Goal: Information Seeking & Learning: Learn about a topic

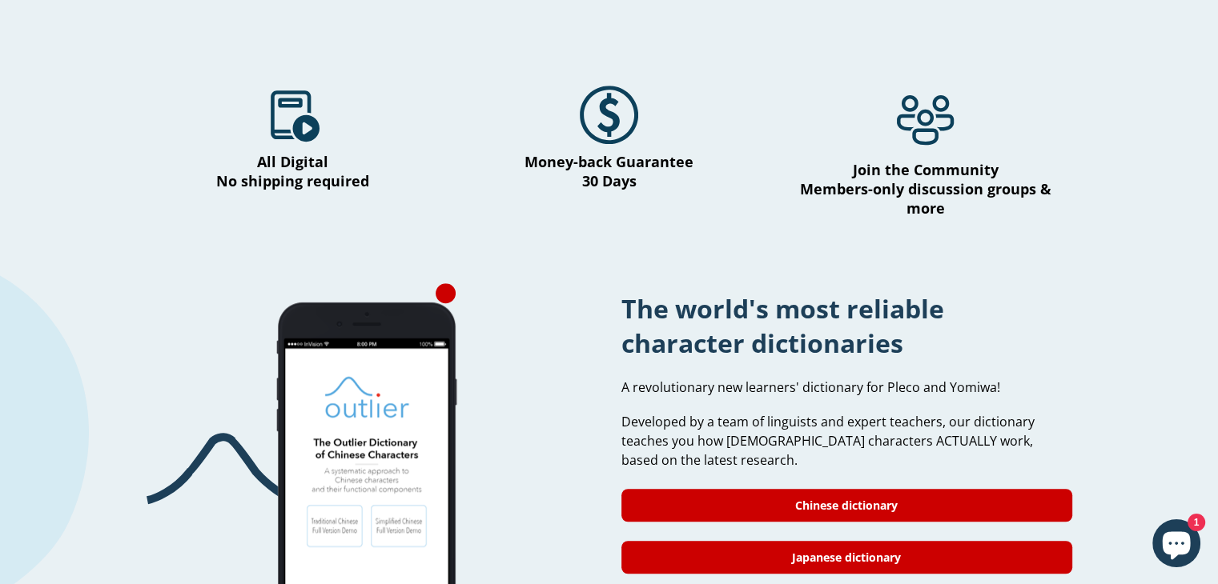
scroll to position [1201, 0]
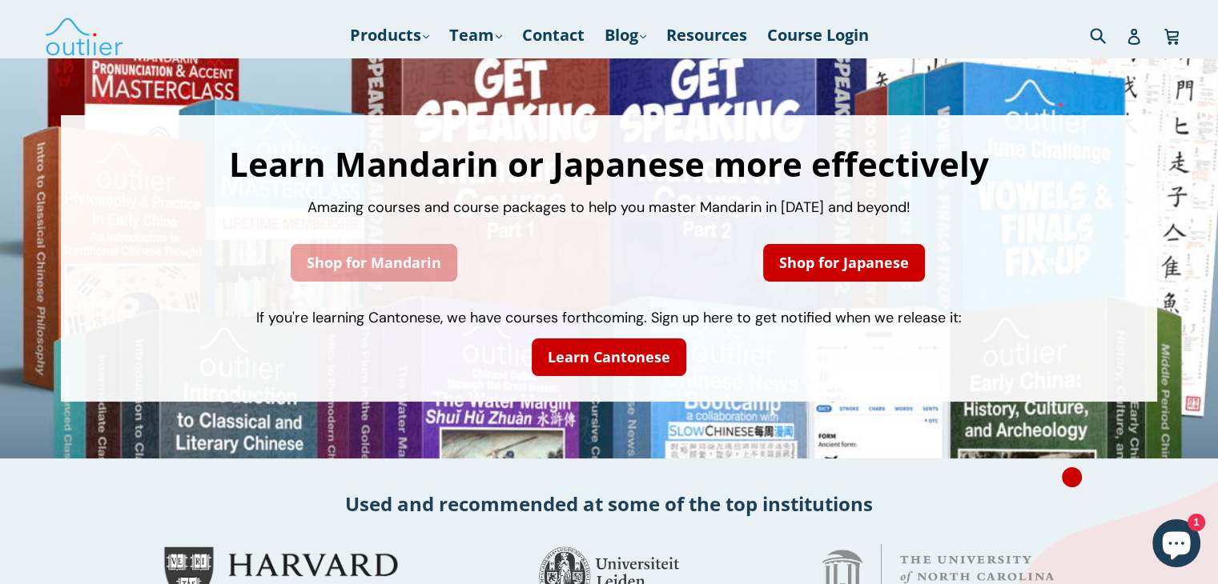
click at [392, 266] on link "Shop for Mandarin" at bounding box center [374, 263] width 167 height 38
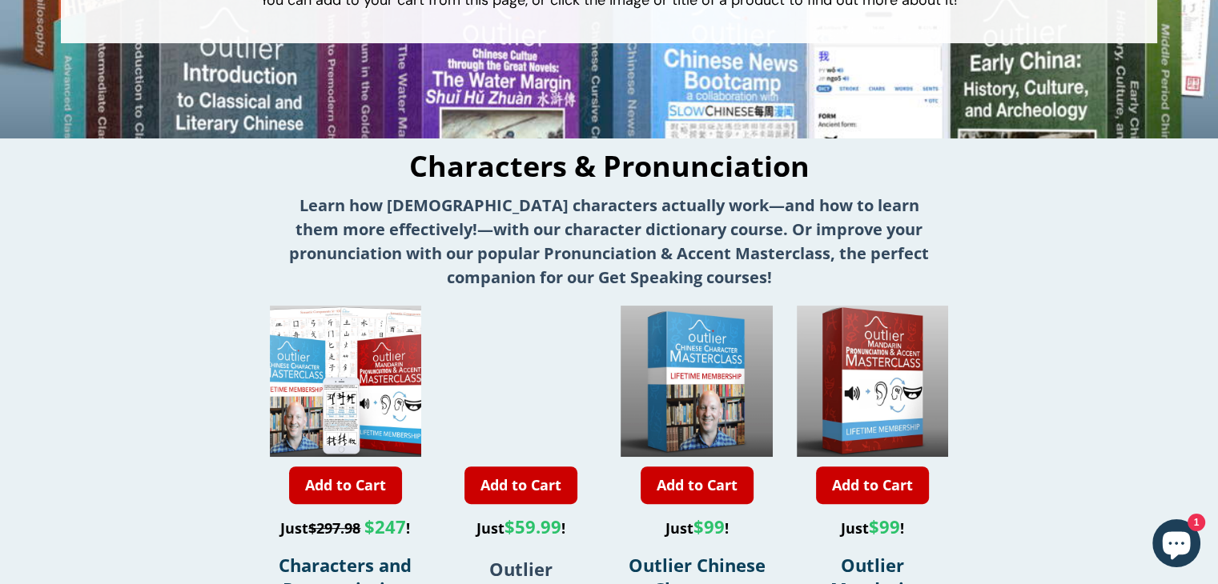
scroll to position [400, 0]
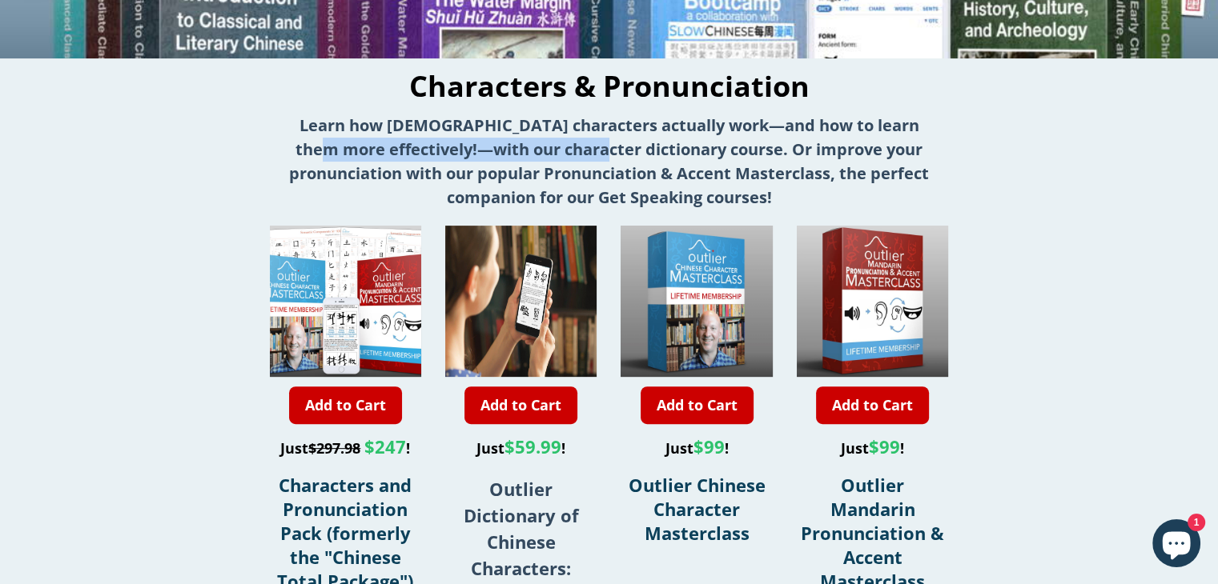
drag, startPoint x: 367, startPoint y: 139, endPoint x: 661, endPoint y: 183, distance: 297.8
click at [647, 156] on strong "Learn how Chinese characters actually work—and how to learn them more effective…" at bounding box center [609, 161] width 640 height 94
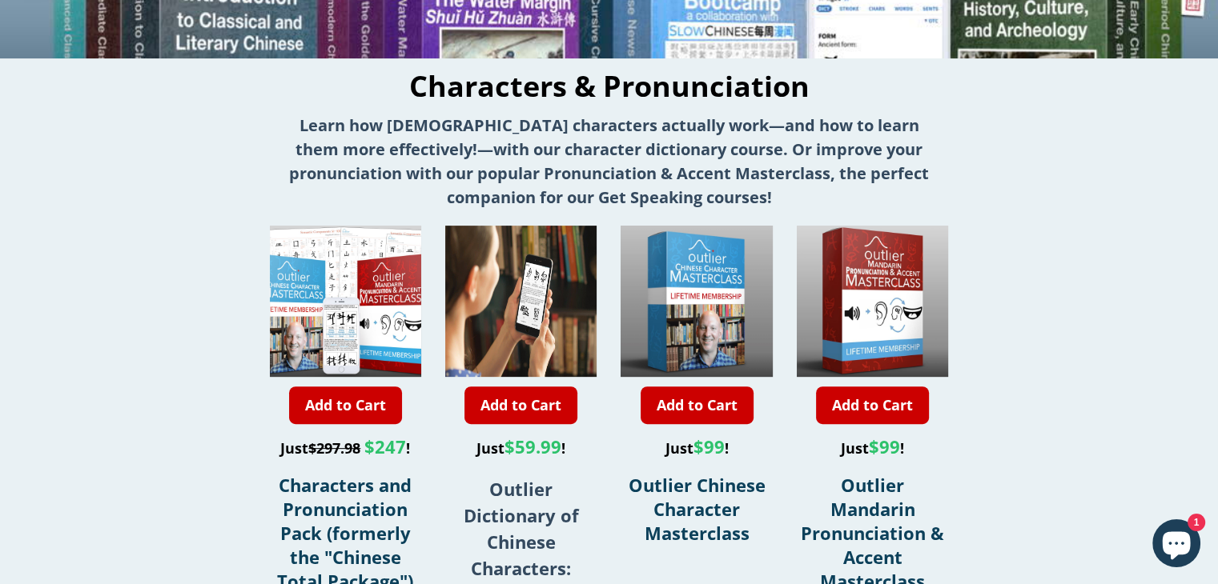
click at [671, 192] on strong "Learn how Chinese characters actually work—and how to learn them more effective…" at bounding box center [609, 161] width 640 height 94
drag, startPoint x: 495, startPoint y: 169, endPoint x: 713, endPoint y: 159, distance: 218.0
click at [706, 172] on strong "Learn how Chinese characters actually work—and how to learn them more effective…" at bounding box center [609, 161] width 640 height 94
drag, startPoint x: 729, startPoint y: 121, endPoint x: 697, endPoint y: 139, distance: 35.9
click at [711, 129] on strong "Learn how Chinese characters actually work—and how to learn them more effective…" at bounding box center [609, 161] width 640 height 94
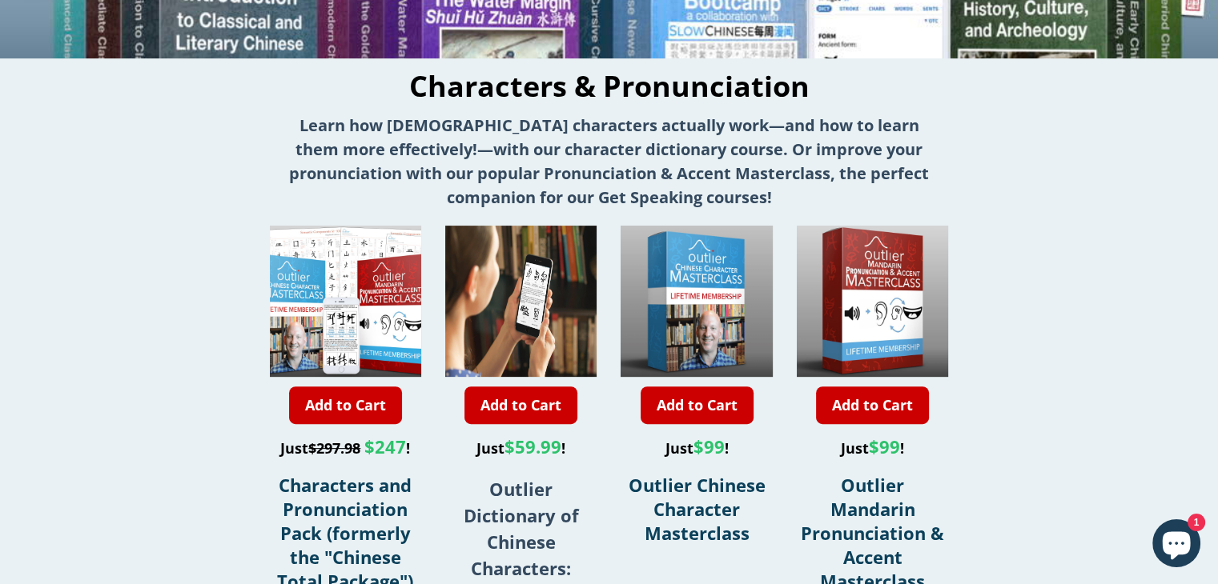
click at [524, 157] on strong "Learn how Chinese characters actually work—and how to learn them more effective…" at bounding box center [609, 161] width 640 height 94
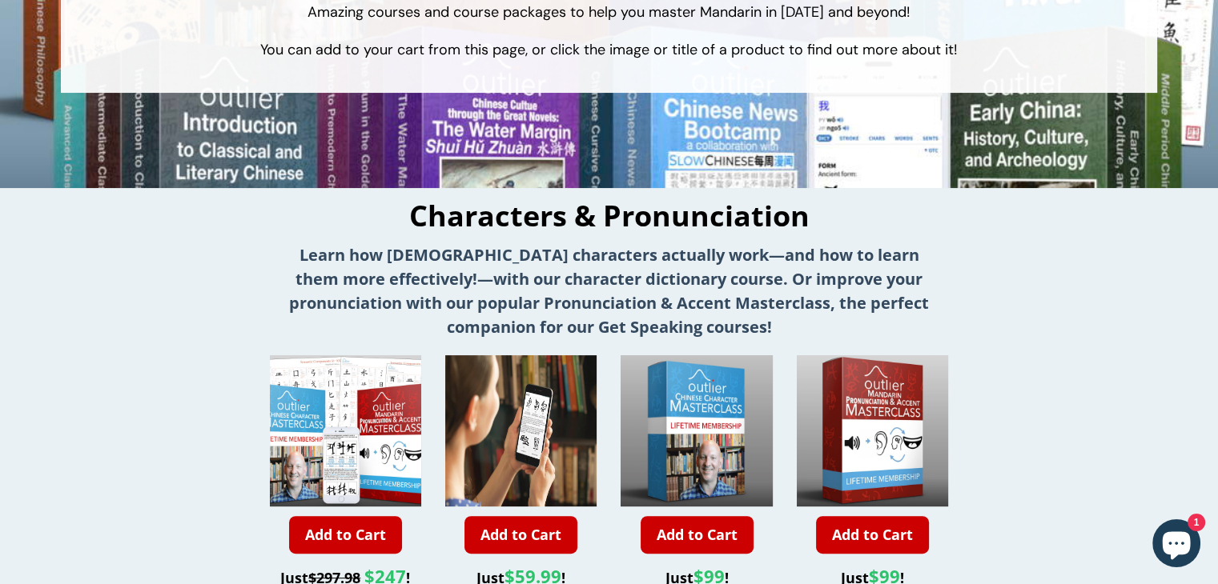
scroll to position [0, 0]
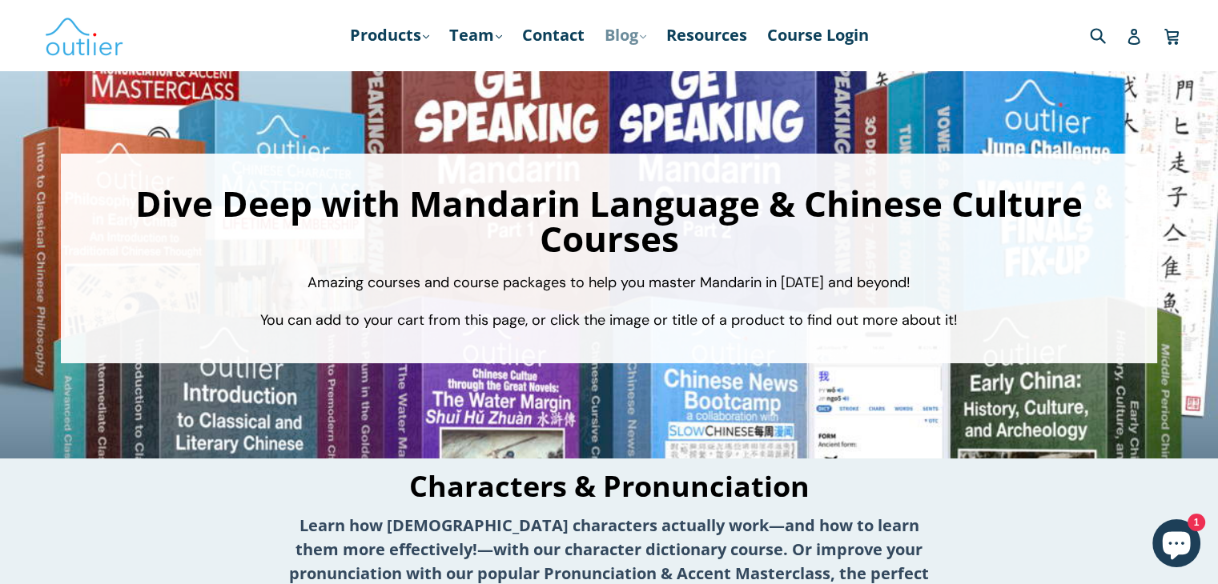
click at [617, 29] on link "Blog .cls-1{fill:#231f20} expand" at bounding box center [625, 35] width 58 height 29
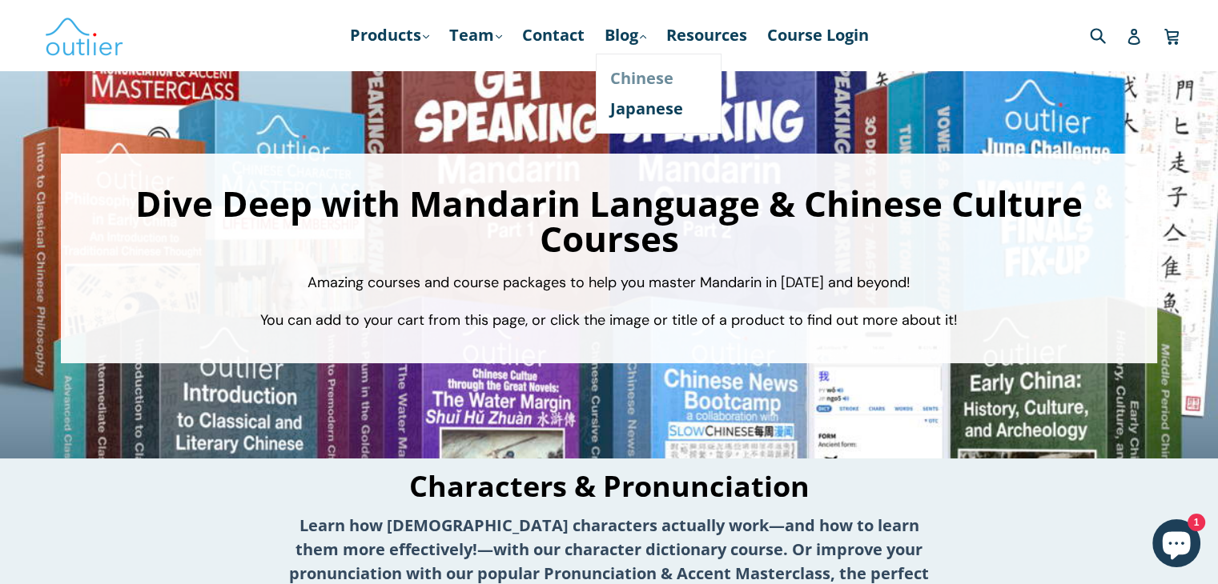
click at [615, 76] on link "Chinese" at bounding box center [658, 78] width 97 height 30
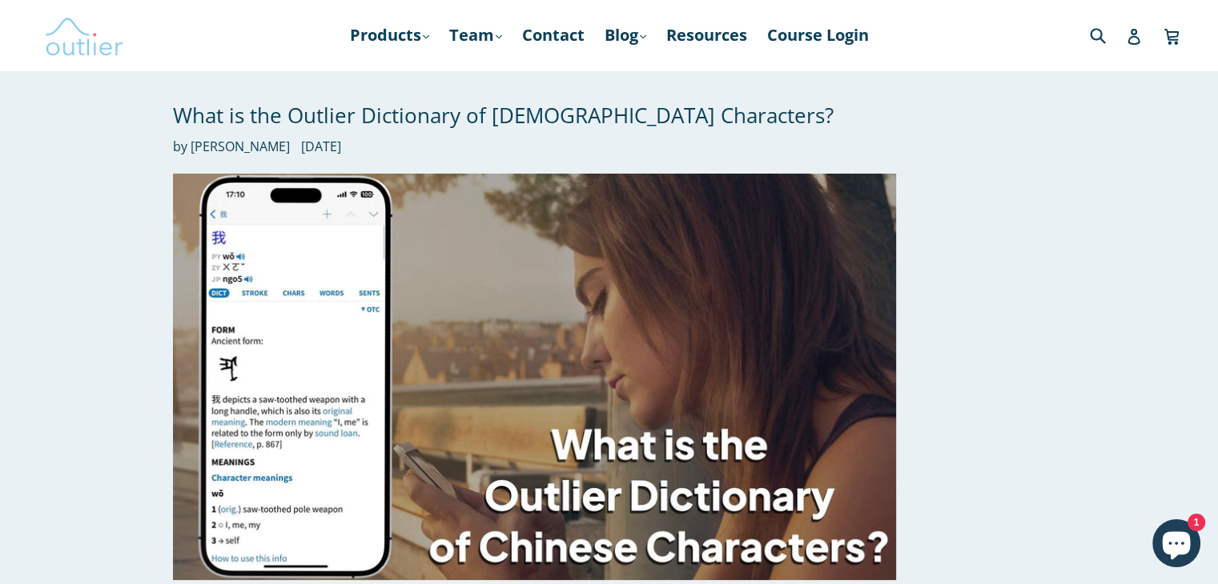
click at [66, 39] on img at bounding box center [84, 35] width 80 height 46
